Goal: Information Seeking & Learning: Learn about a topic

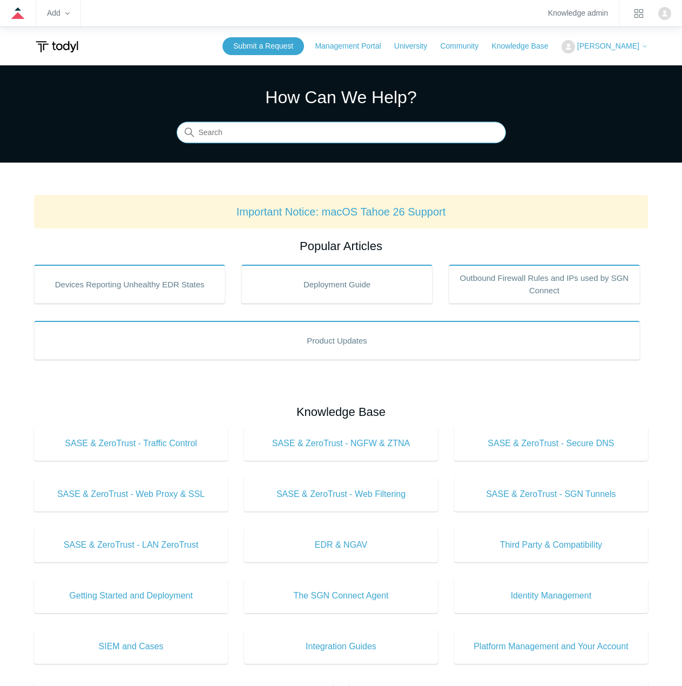
click at [296, 128] on input "Search" at bounding box center [341, 133] width 329 height 22
type input "web filtering"
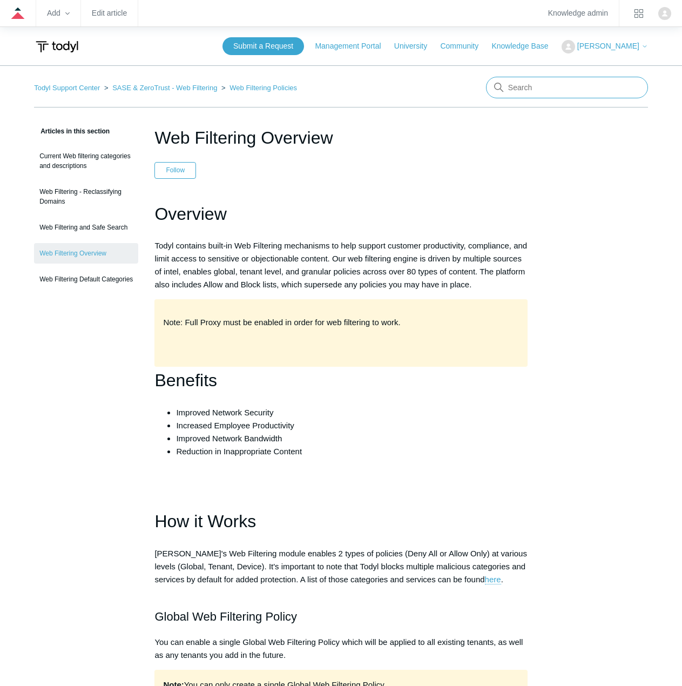
click at [560, 87] on input "Search" at bounding box center [567, 88] width 162 height 22
click at [378, 129] on h1 "Web Filtering Overview" at bounding box center [340, 138] width 373 height 26
click at [559, 87] on input "Search" at bounding box center [567, 88] width 162 height 22
click at [383, 156] on header "Web Filtering Overview Follow Not yet followed by anyone" at bounding box center [340, 152] width 373 height 54
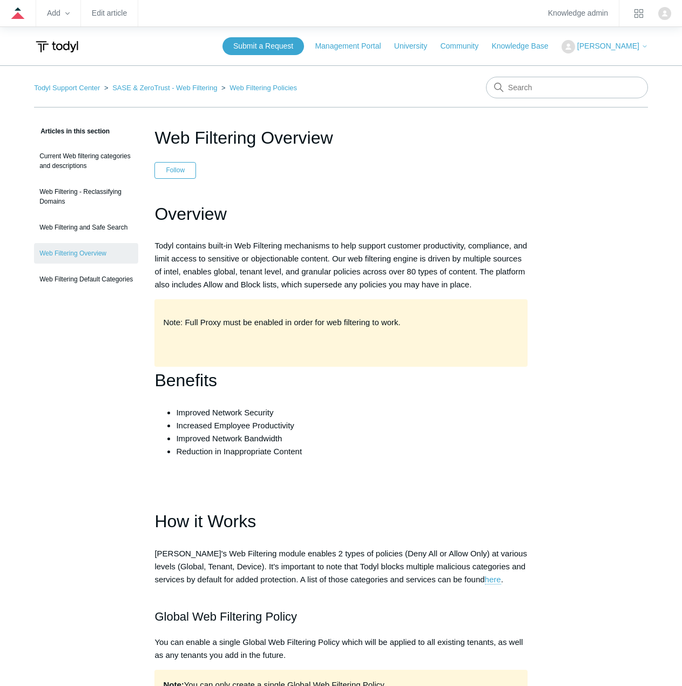
drag, startPoint x: 472, startPoint y: 138, endPoint x: 563, endPoint y: 220, distance: 122.7
